Goal: Information Seeking & Learning: Learn about a topic

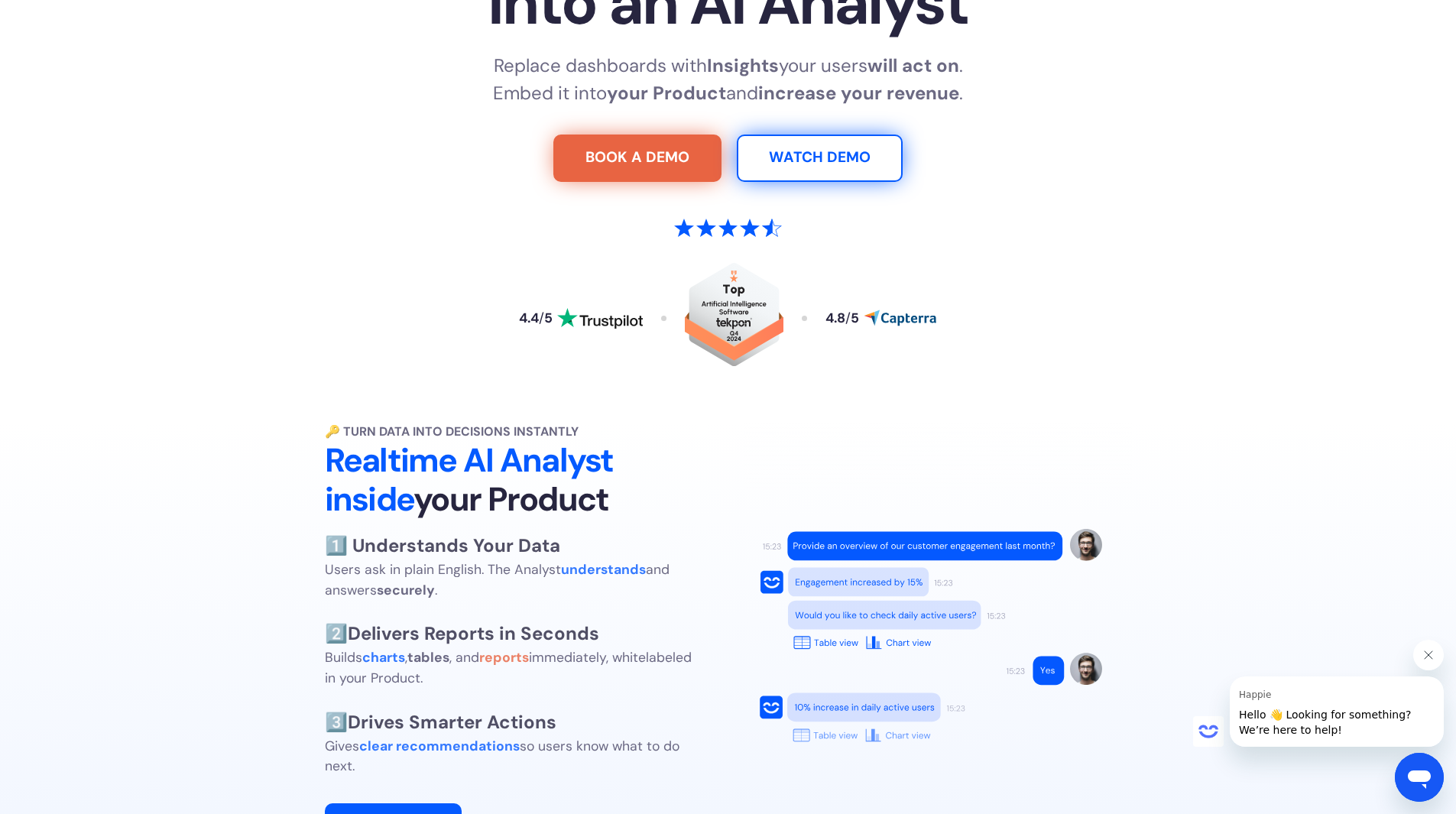
scroll to position [535, 0]
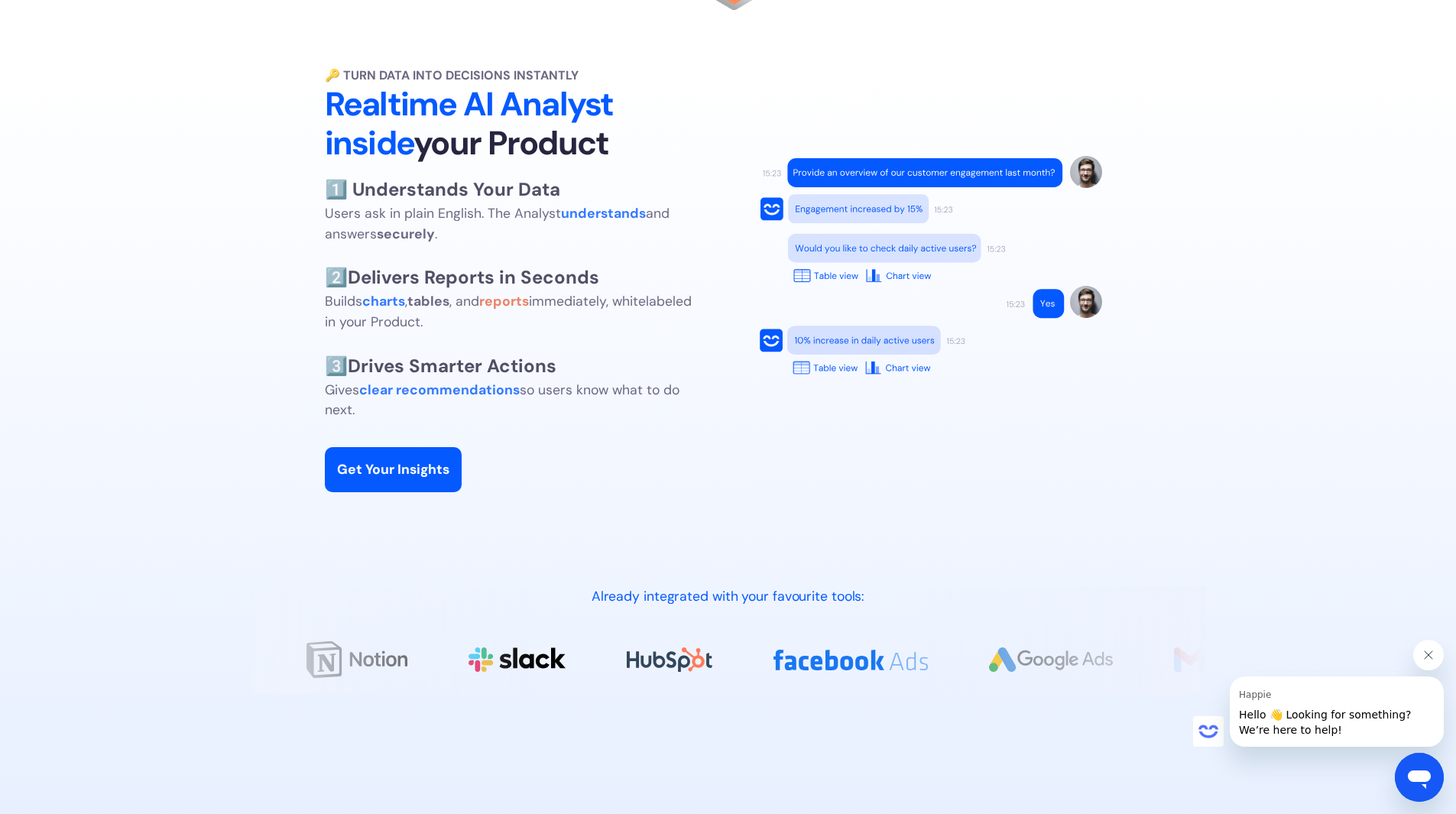
click at [1423, 653] on icon "Close message from Happie" at bounding box center [1428, 654] width 12 height 12
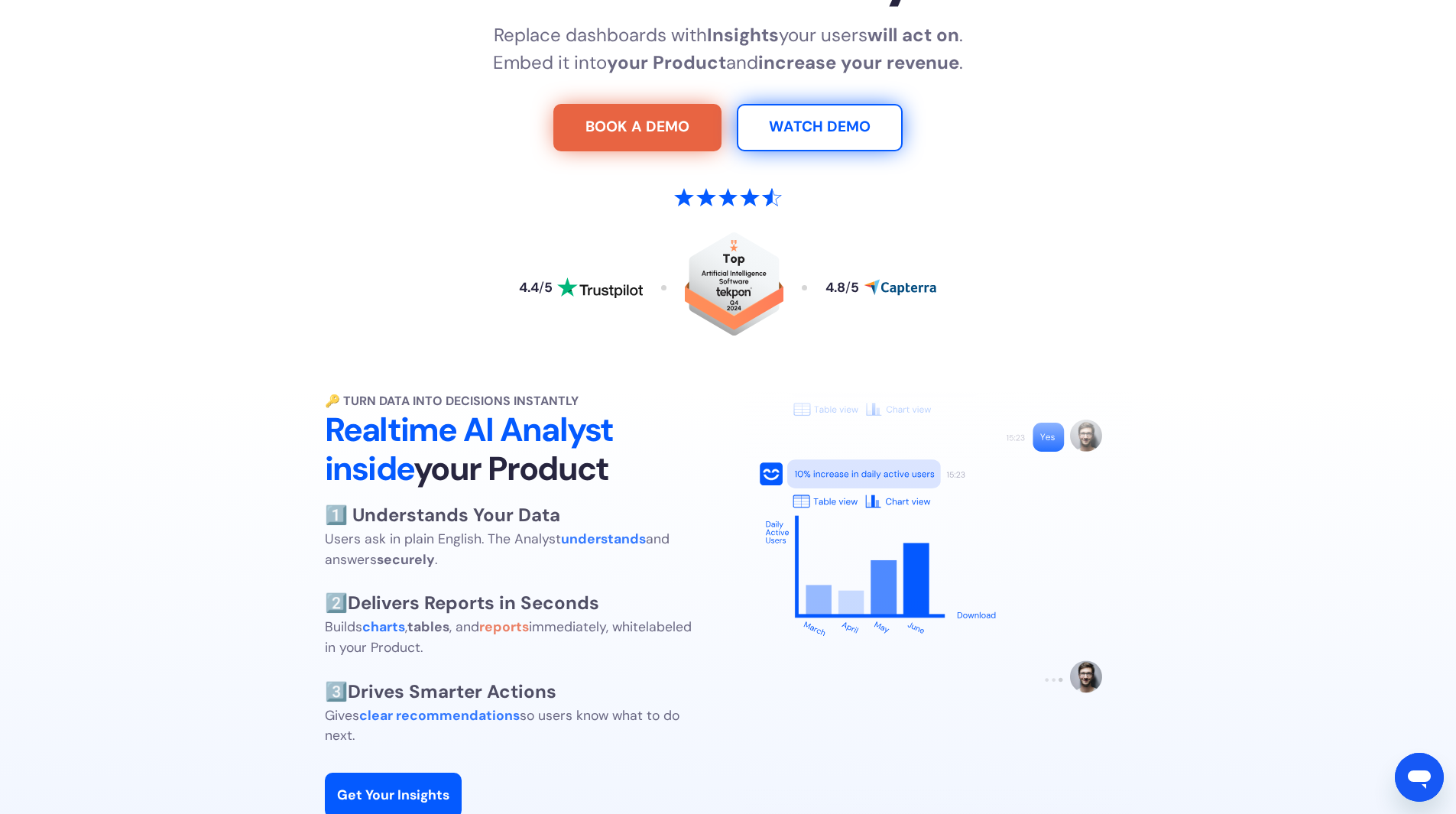
scroll to position [0, 0]
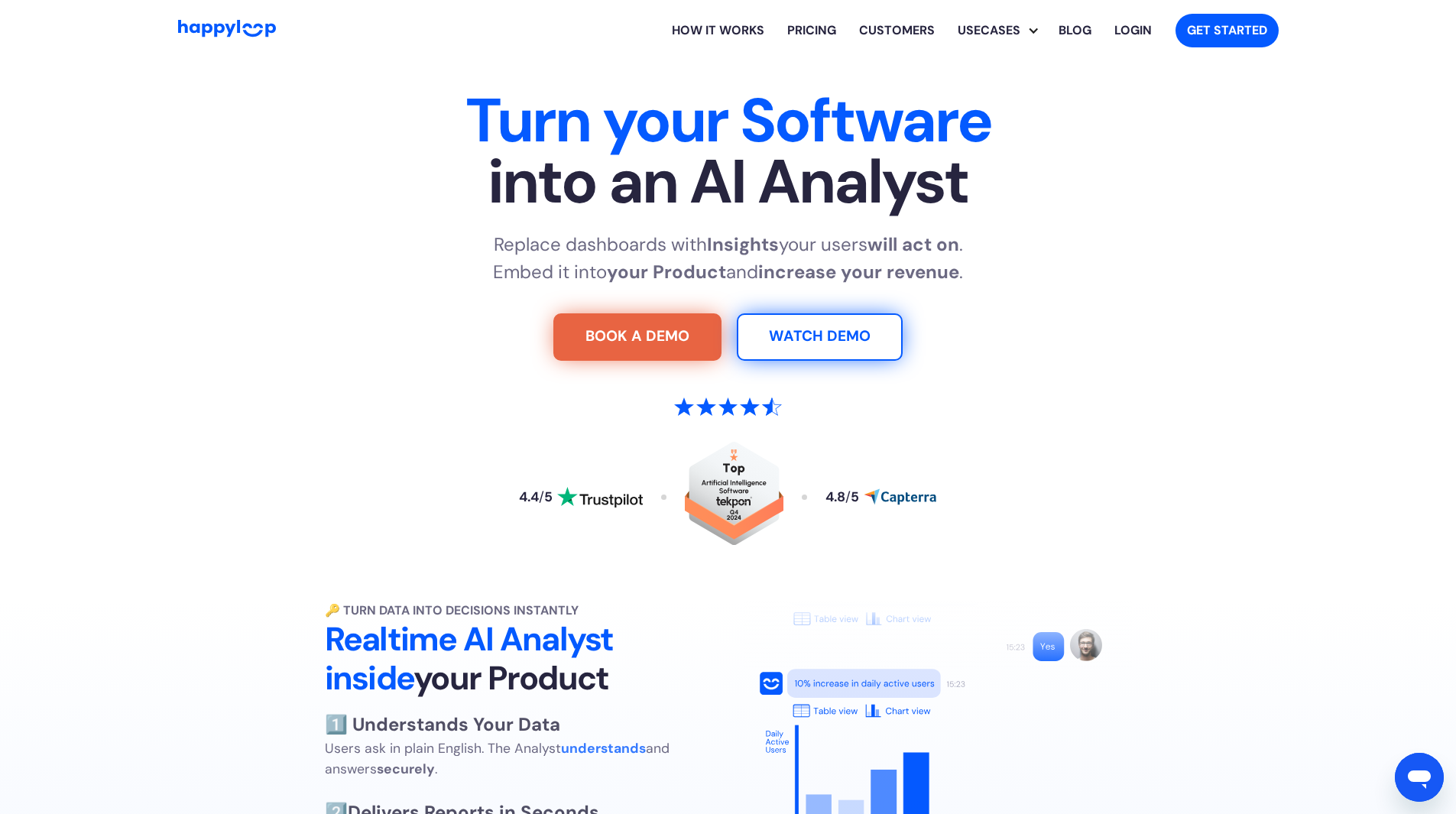
click at [797, 32] on link "Pricing" at bounding box center [811, 30] width 72 height 49
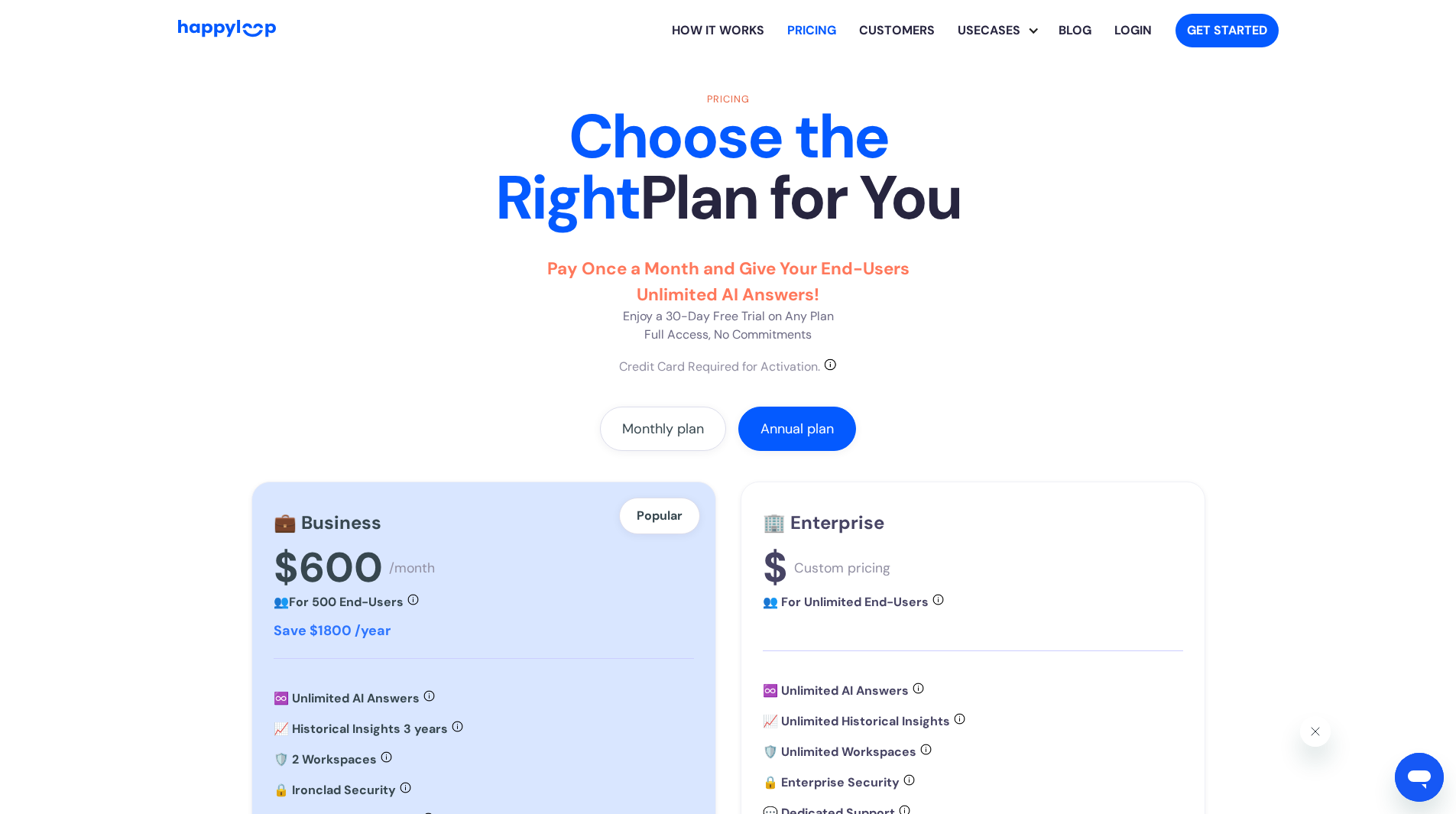
click at [243, 31] on img "Go to Home Page" at bounding box center [226, 29] width 97 height 17
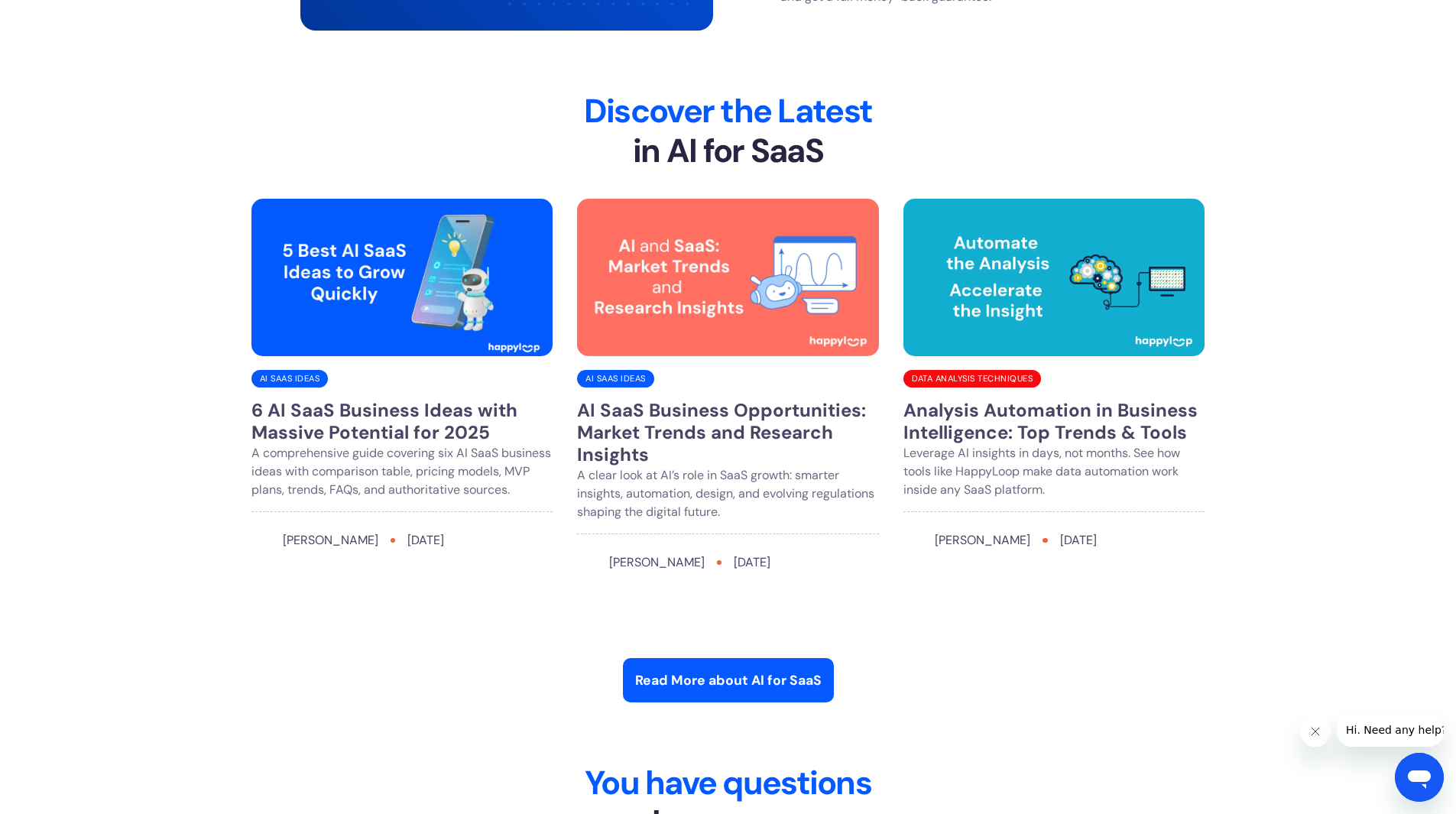
scroll to position [6039, 0]
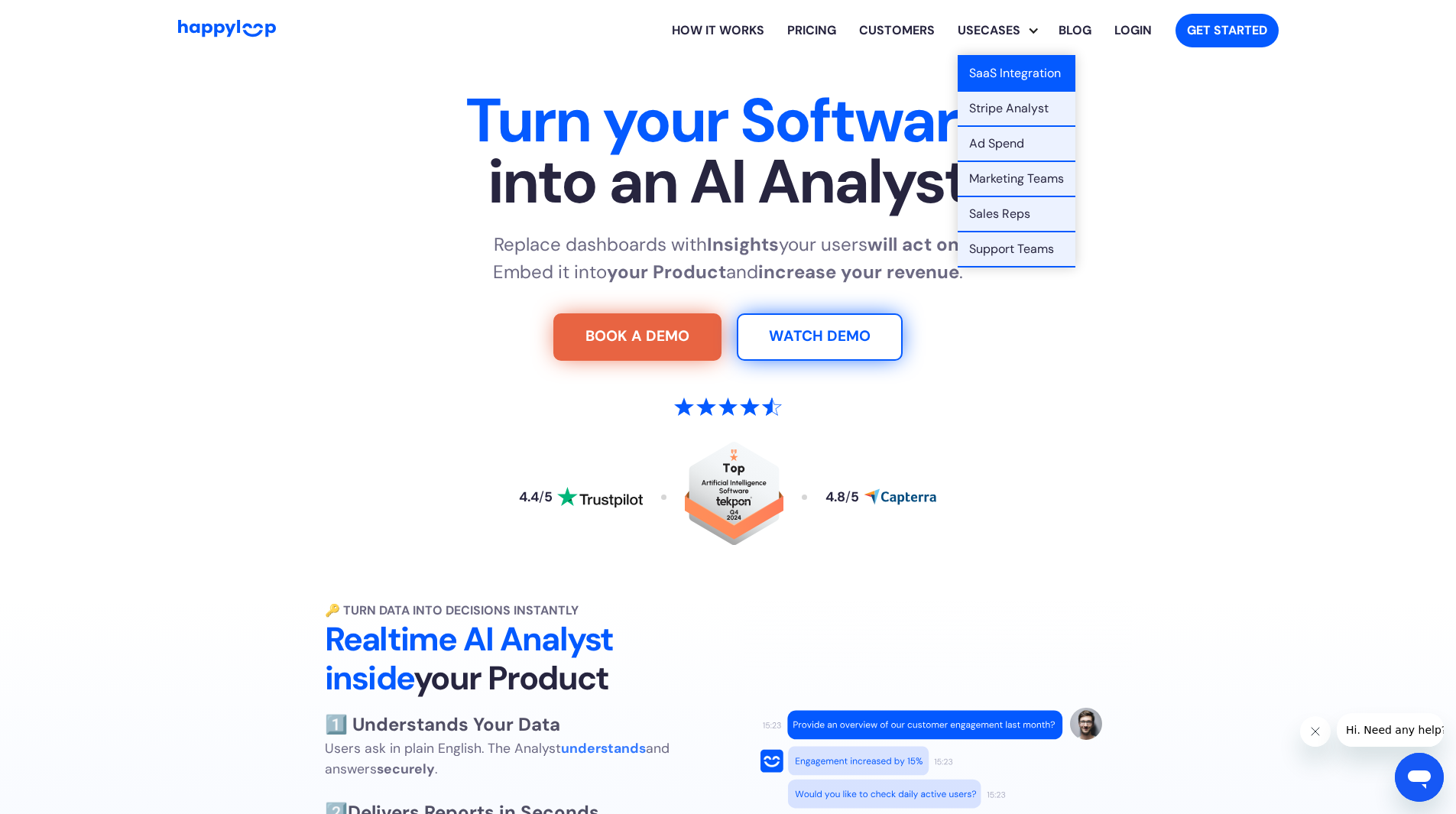
click at [1009, 78] on link "SaaS Integration" at bounding box center [1017, 74] width 118 height 35
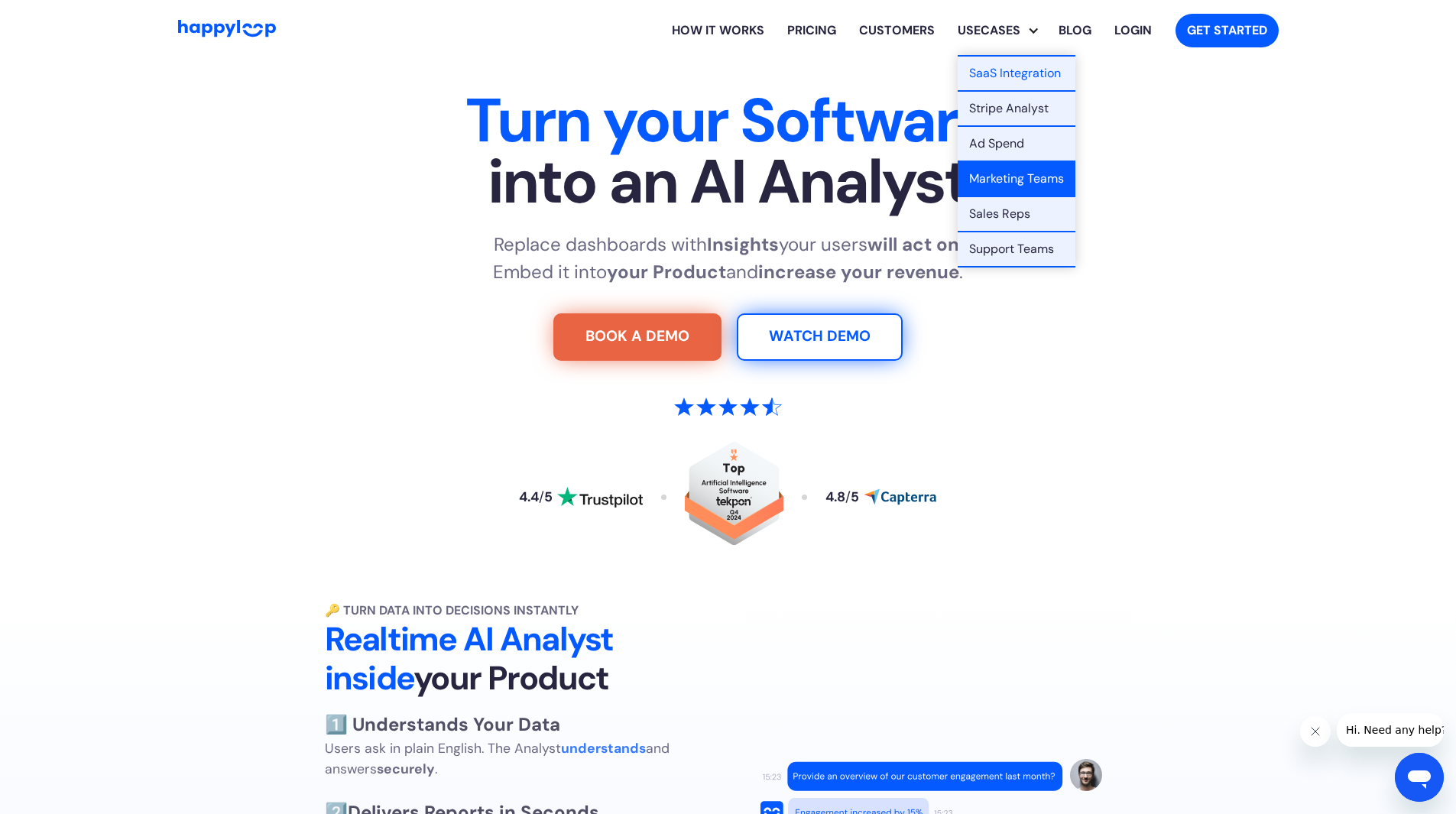
click at [1028, 180] on link "Marketing Teams" at bounding box center [1017, 180] width 118 height 35
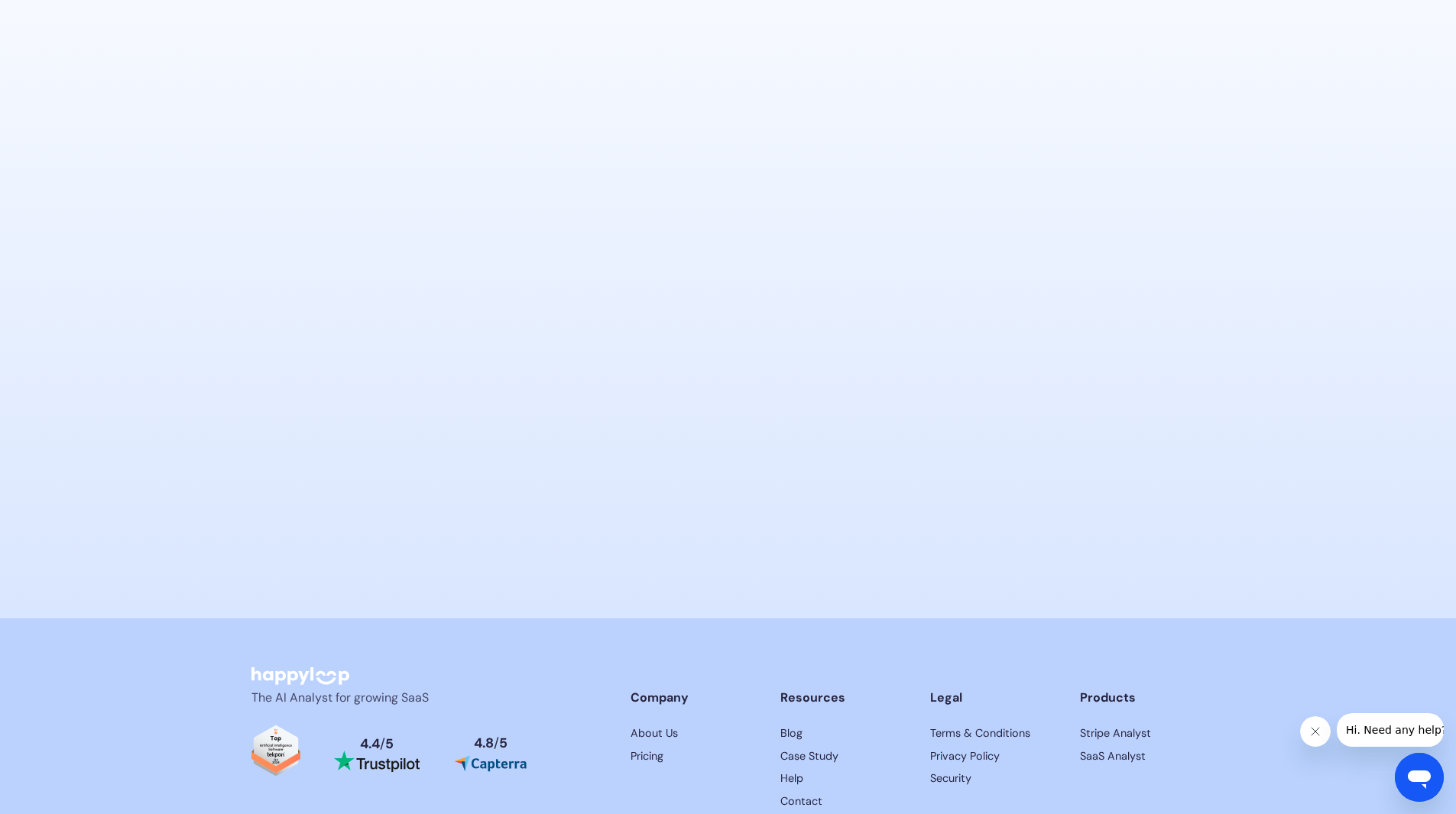
scroll to position [9112, 0]
